Goal: Find contact information: Find contact information

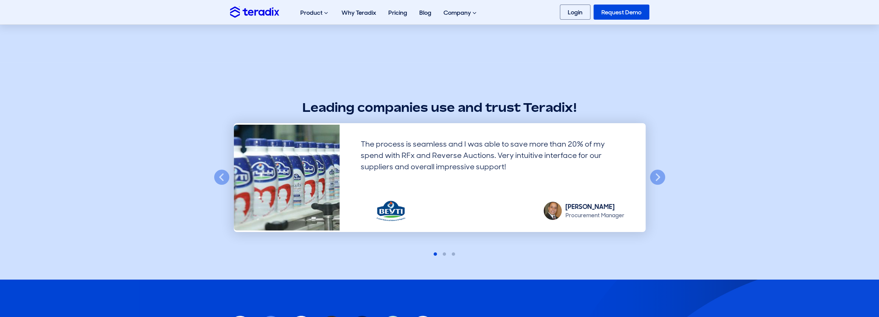
scroll to position [1965, 0]
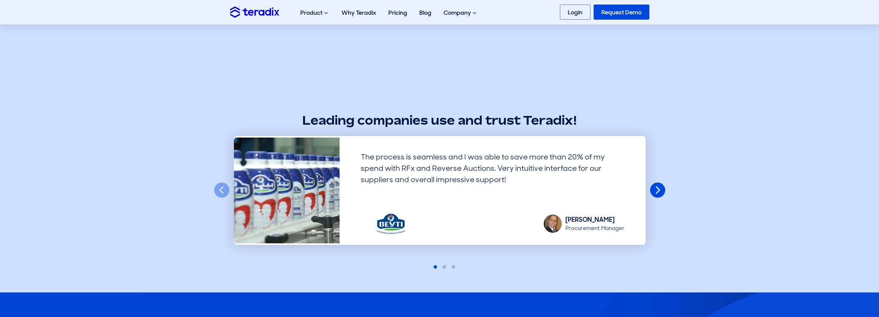
click at [655, 189] on button "Next" at bounding box center [658, 190] width 17 height 17
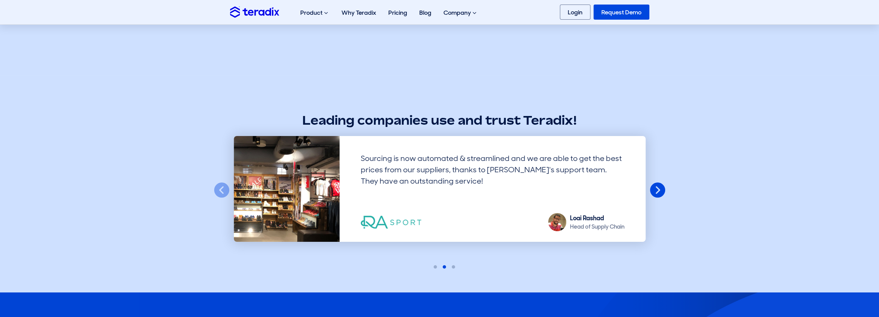
click at [655, 189] on button "Next" at bounding box center [658, 190] width 17 height 17
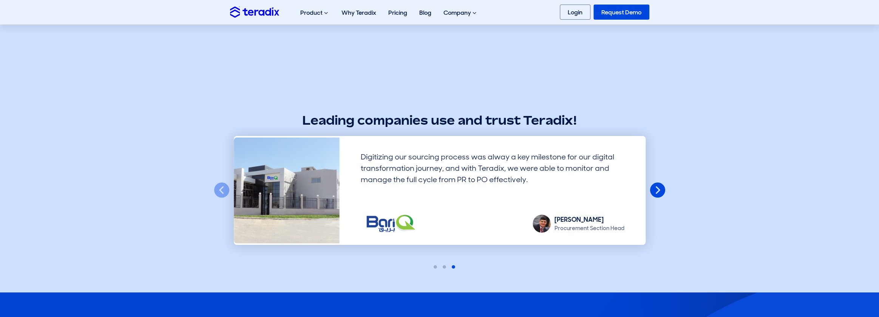
click at [655, 189] on button "Next" at bounding box center [658, 190] width 17 height 17
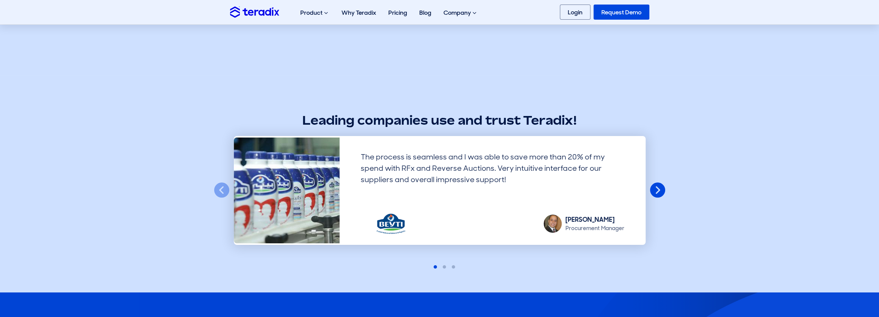
click at [655, 189] on button "Next" at bounding box center [658, 190] width 17 height 17
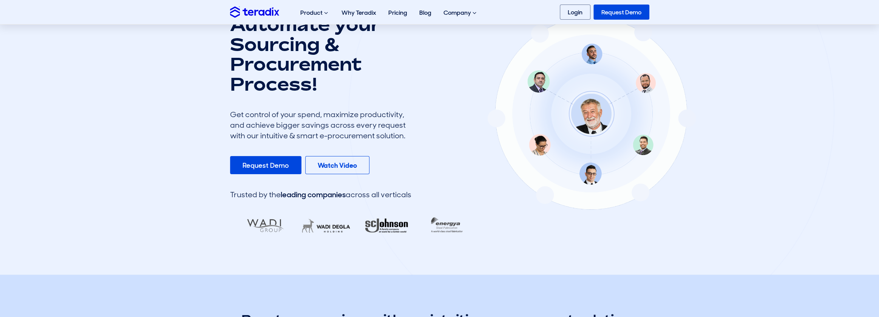
scroll to position [0, 0]
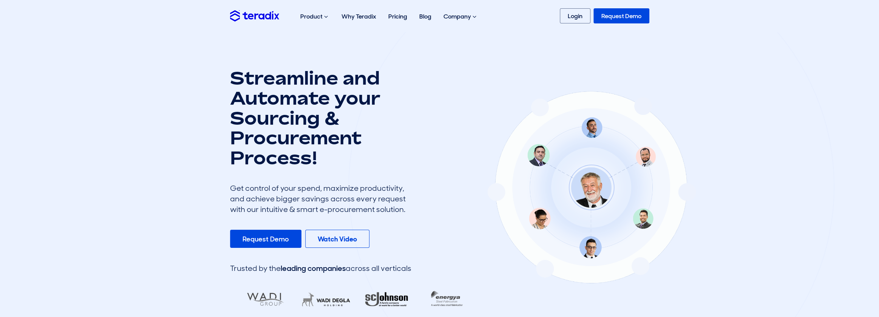
click at [0, 0] on div "About Us" at bounding box center [0, 0] width 0 height 0
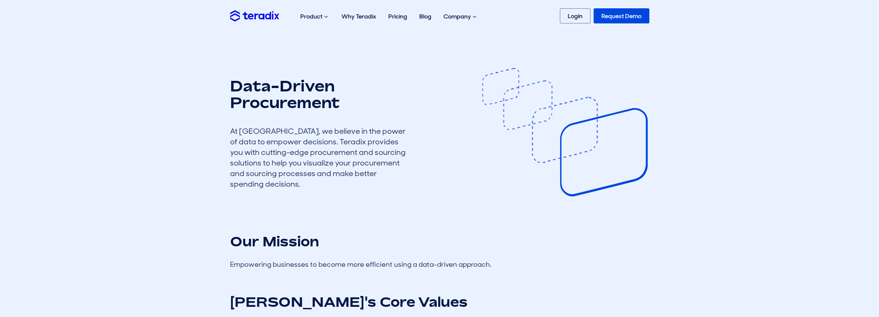
click at [0, 0] on div "Contact Us" at bounding box center [0, 0] width 0 height 0
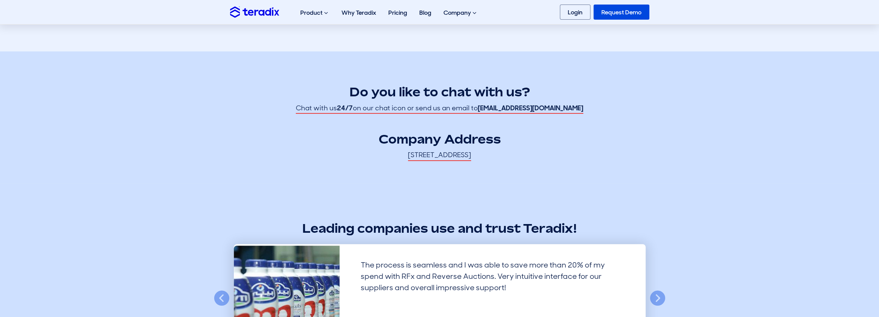
scroll to position [189, 0]
